Goal: Task Accomplishment & Management: Manage account settings

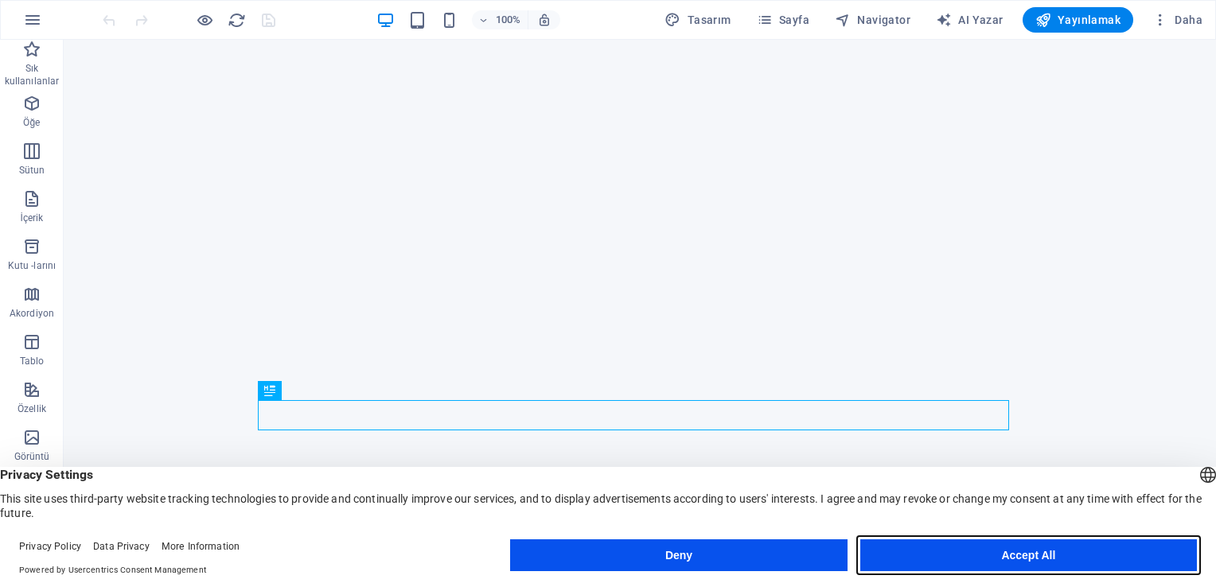
click at [1119, 559] on button "Accept All" at bounding box center [1029, 556] width 337 height 32
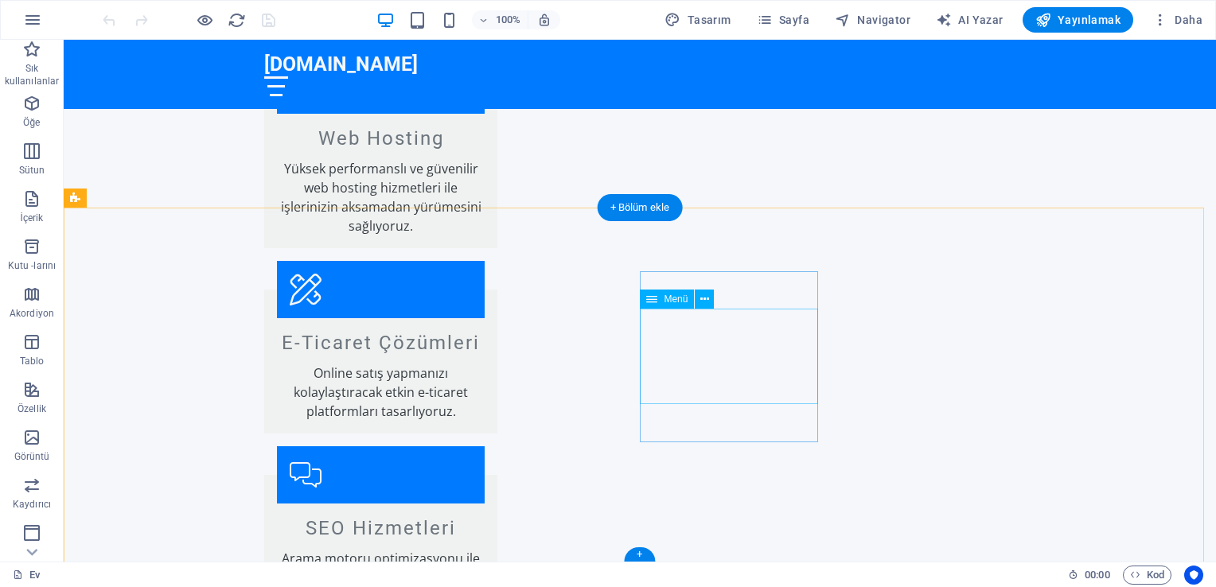
scroll to position [1993, 0]
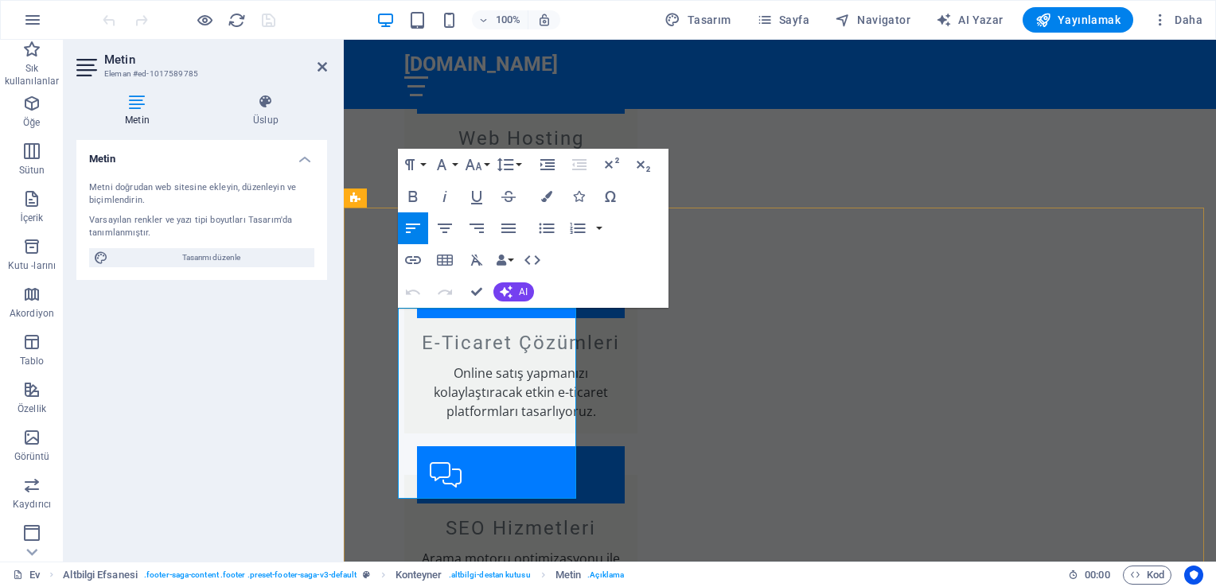
drag, startPoint x: 421, startPoint y: 489, endPoint x: 436, endPoint y: 488, distance: 15.1
drag, startPoint x: 424, startPoint y: 486, endPoint x: 508, endPoint y: 488, distance: 83.6
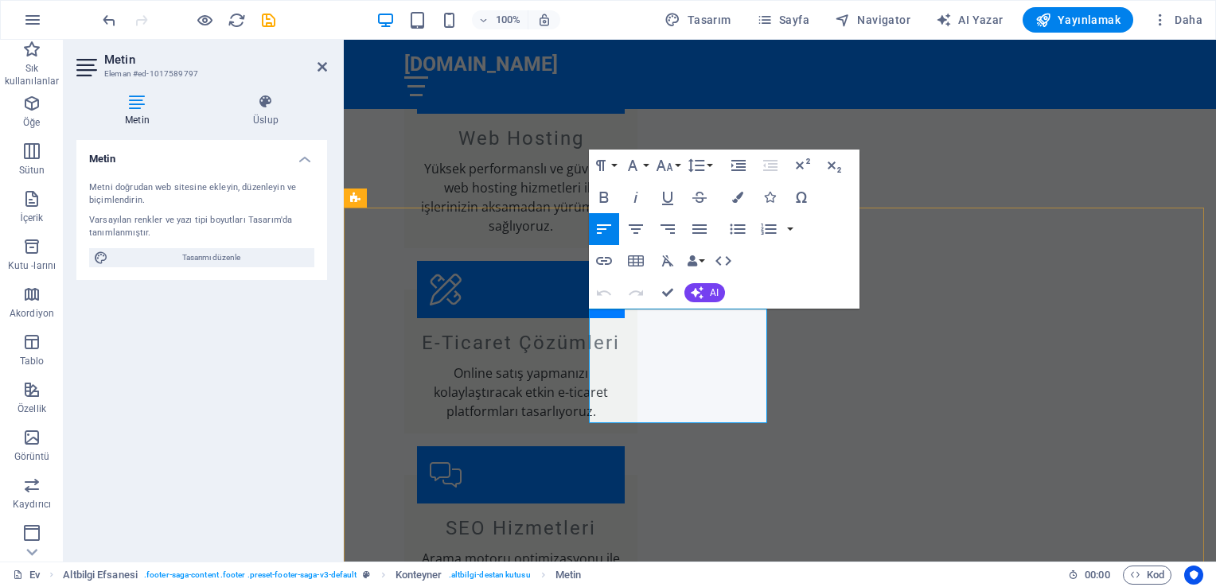
drag, startPoint x: 700, startPoint y: 322, endPoint x: 608, endPoint y: 323, distance: 91.6
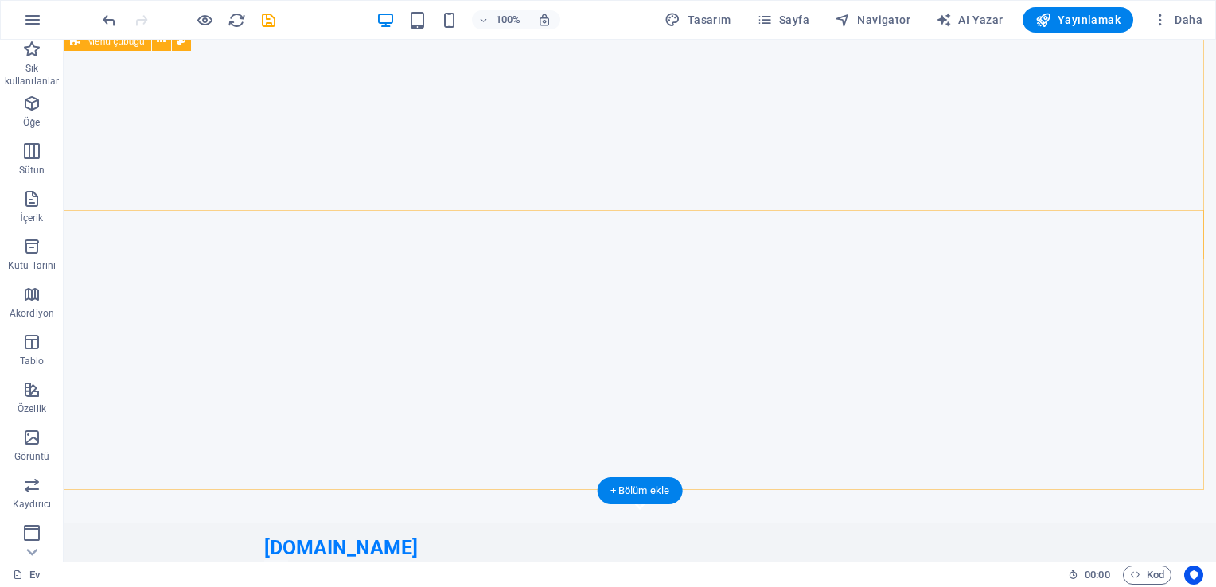
scroll to position [0, 0]
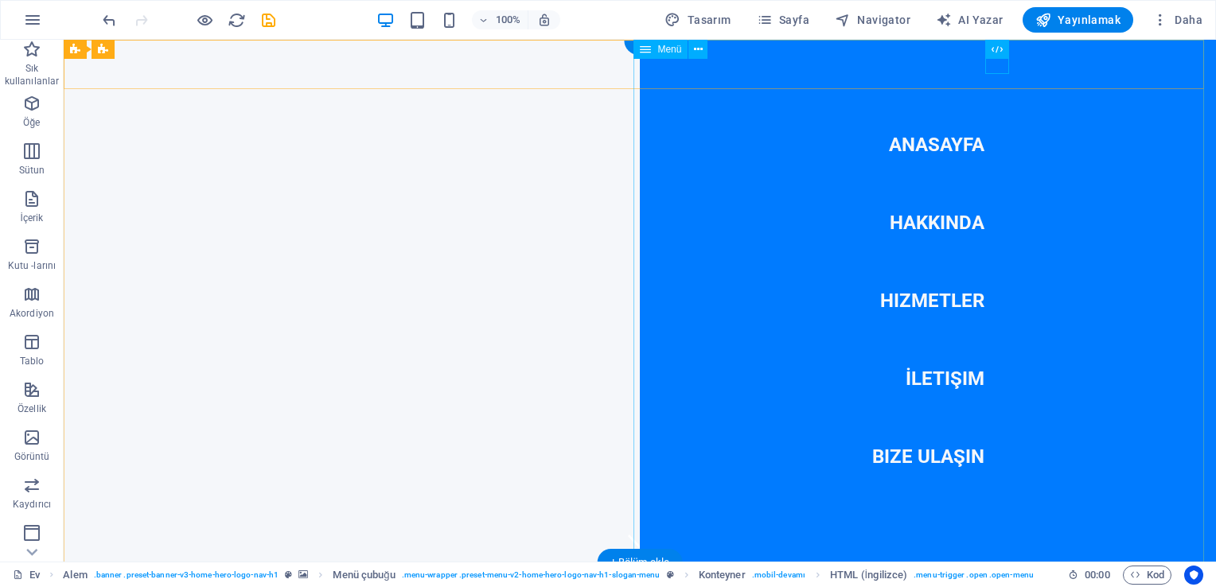
click at [963, 228] on nav "Anasayfa Hakkında Hizmetler İletişim Bize Ulaşın" at bounding box center [928, 301] width 576 height 522
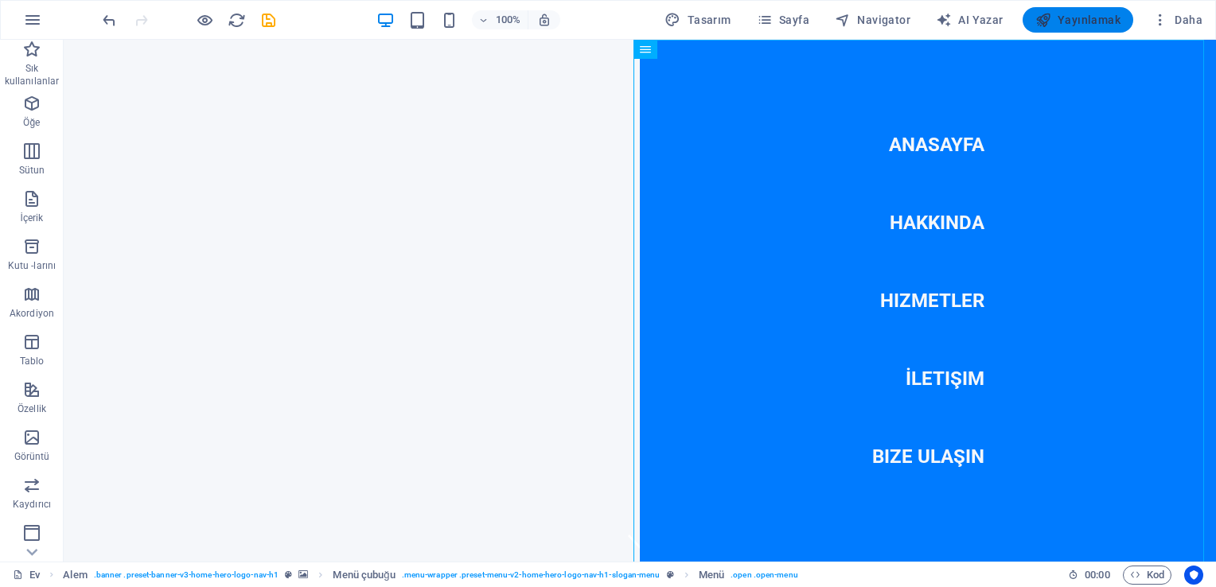
click at [1059, 26] on span "Yayınlamak" at bounding box center [1078, 20] width 85 height 16
checkbox input "false"
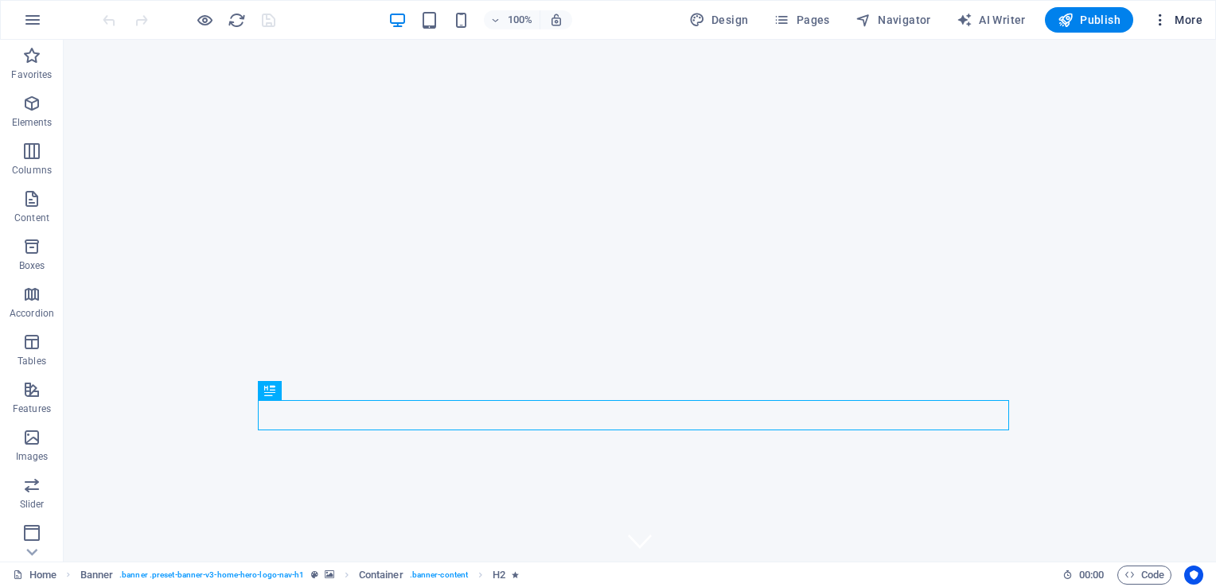
click at [1160, 20] on icon "button" at bounding box center [1161, 20] width 16 height 16
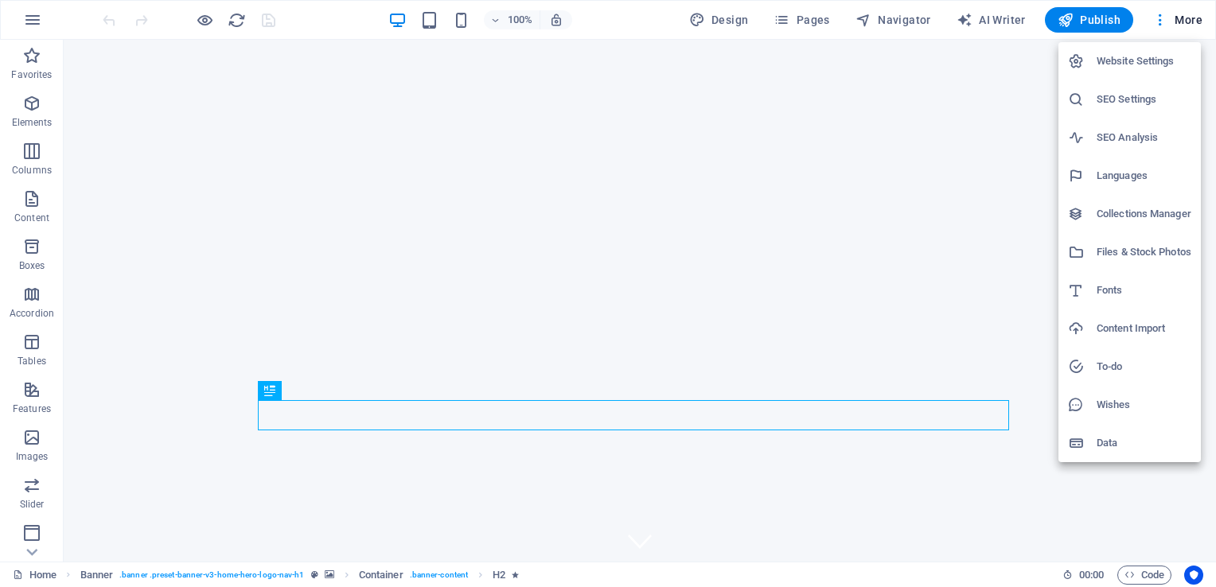
click at [1140, 59] on h6 "Website Settings" at bounding box center [1144, 61] width 95 height 19
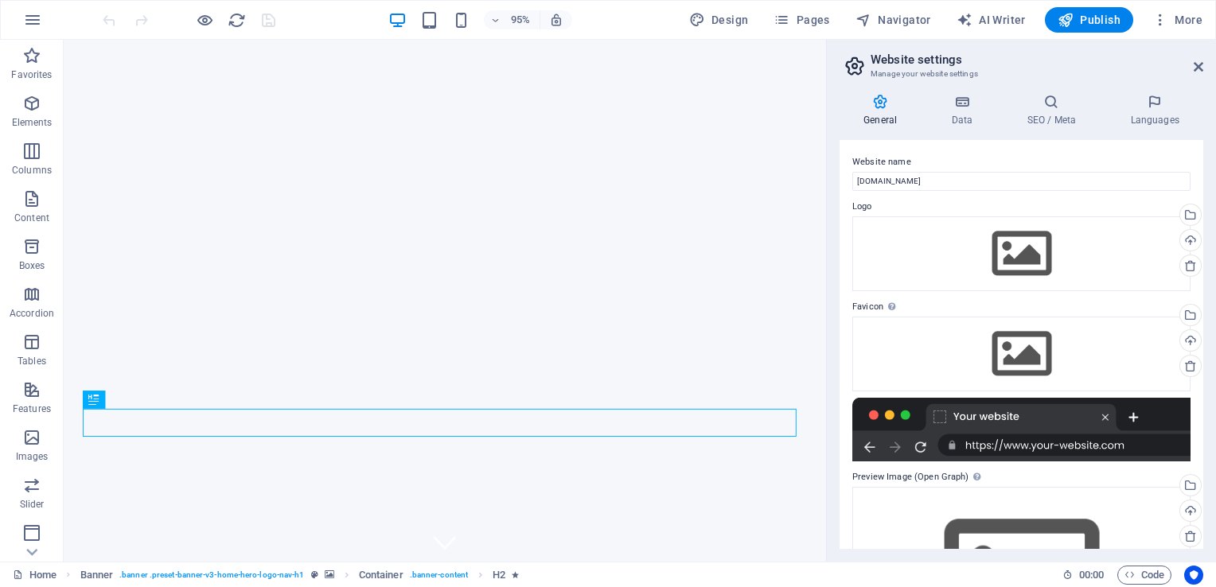
click at [941, 62] on h2 "Website settings" at bounding box center [1037, 60] width 333 height 14
click at [1168, 21] on icon "button" at bounding box center [1161, 20] width 16 height 16
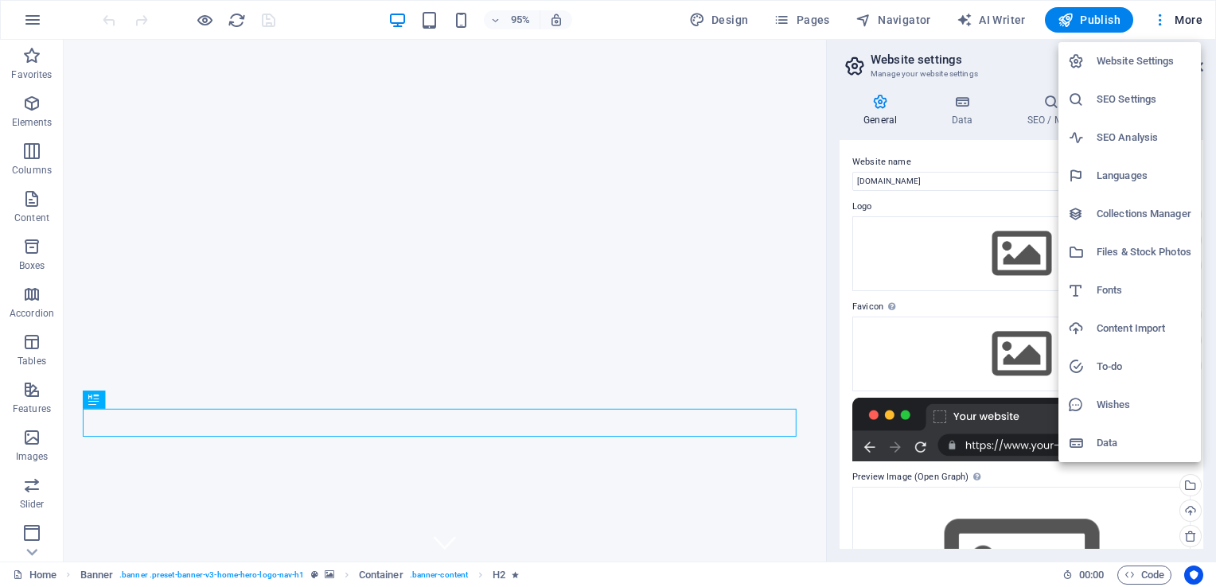
click at [1113, 175] on h6 "Languages" at bounding box center [1144, 175] width 95 height 19
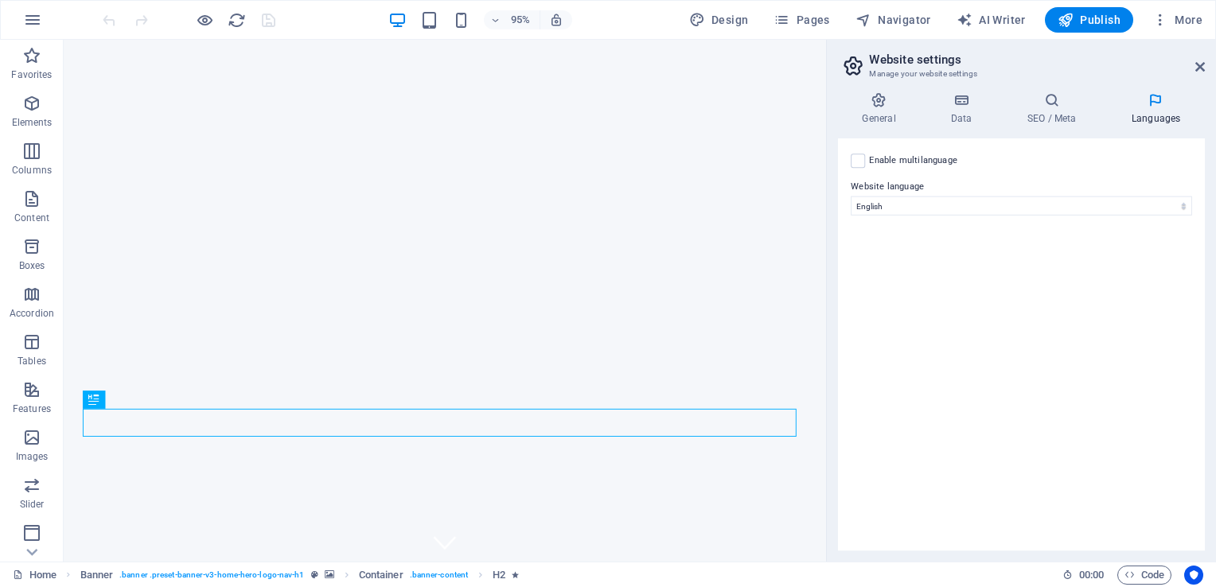
click at [1056, 193] on label "Website language" at bounding box center [1022, 187] width 338 height 19
click at [1056, 197] on select "Abkhazian Afar Afrikaans Akan Albanian Amharic Arabic Aragonese Armenian Assame…" at bounding box center [1022, 206] width 338 height 19
click at [1056, 206] on select "Abkhazian Afar Afrikaans Akan Albanian Amharic Arabic Aragonese Armenian Assame…" at bounding box center [1022, 206] width 338 height 19
select select "165"
click at [853, 197] on select "Abkhazian Afar Afrikaans Akan Albanian Amharic Arabic Aragonese Armenian Assame…" at bounding box center [1022, 206] width 338 height 19
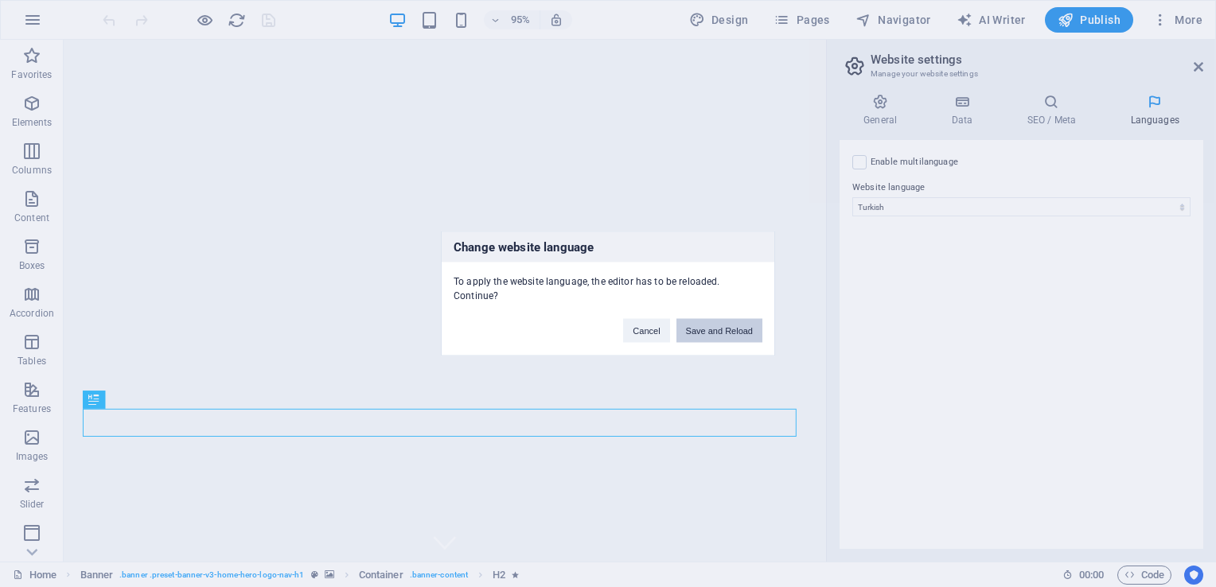
click at [720, 320] on button "Save and Reload" at bounding box center [720, 331] width 86 height 24
checkbox input "false"
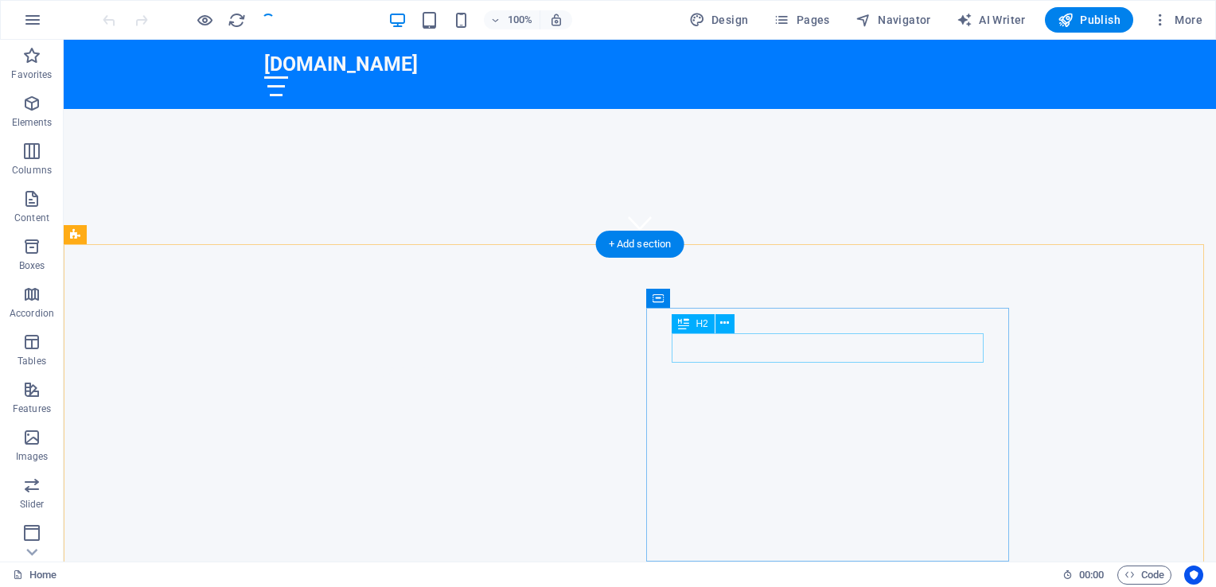
scroll to position [478, 0]
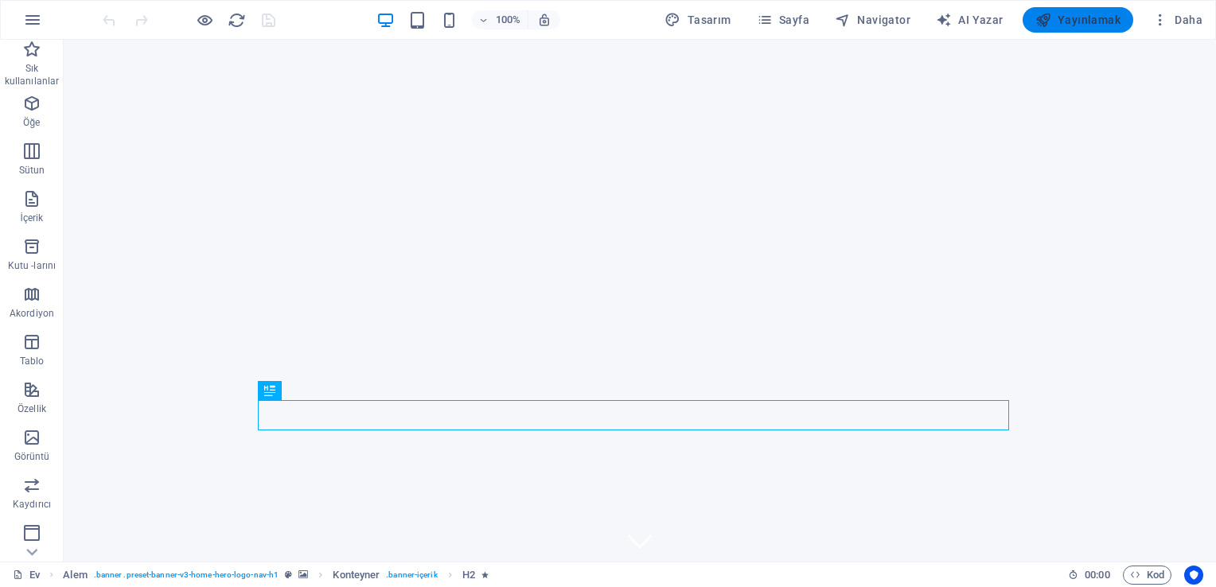
click at [1102, 21] on font "Yayınlamak" at bounding box center [1089, 20] width 63 height 13
